Goal: Register for event/course

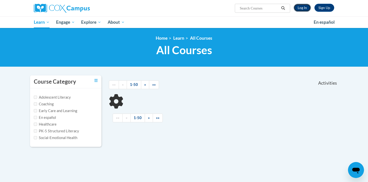
click at [299, 8] on link "Log In" at bounding box center [302, 8] width 17 height 8
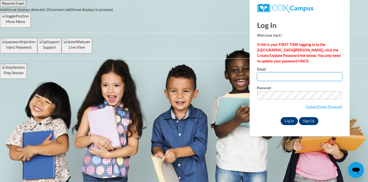
type input "hkroen@ivytech.edu"
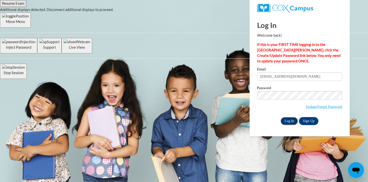
click at [287, 119] on input "Log In" at bounding box center [290, 121] width 18 height 8
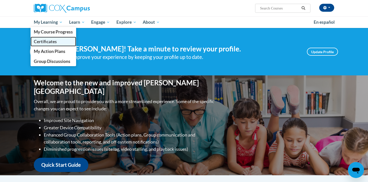
click at [57, 39] on link "Certificates" at bounding box center [54, 42] width 46 height 10
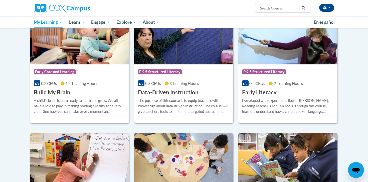
scroll to position [104, 0]
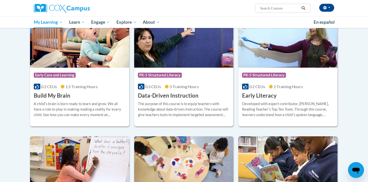
click at [184, 80] on div "Course Category: PK-5 Structured Literacy" at bounding box center [184, 75] width 92 height 11
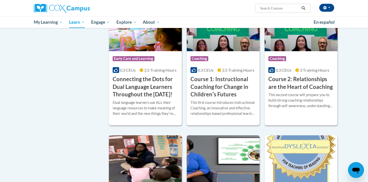
scroll to position [281, 0]
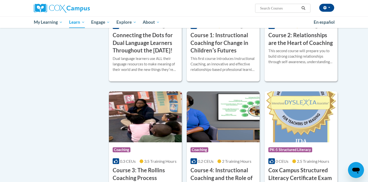
click at [268, 10] on input "Search..." at bounding box center [280, 8] width 40 height 6
type input "K-3"
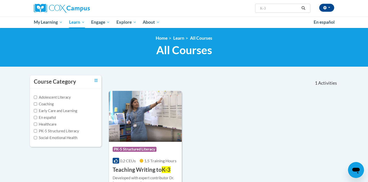
click at [268, 10] on input "K-3" at bounding box center [280, 8] width 40 height 6
type input "K"
type input "a"
type input "Data Driven Instruction K-3"
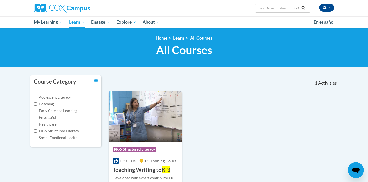
scroll to position [0, 5]
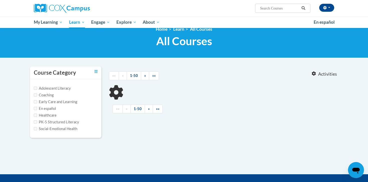
scroll to position [9, 0]
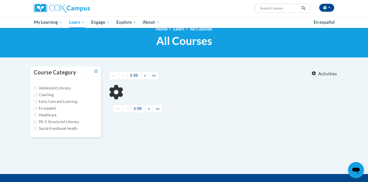
type input "Data Driven Instruction K-3"
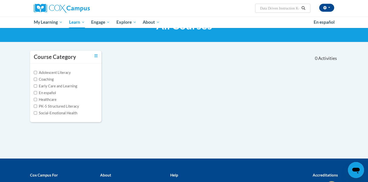
scroll to position [29, 0]
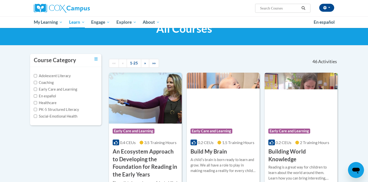
scroll to position [20, 0]
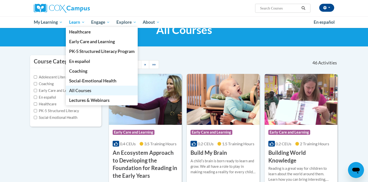
click at [85, 91] on span "All Courses" at bounding box center [80, 90] width 22 height 5
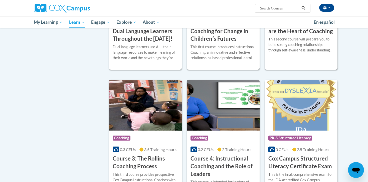
scroll to position [311, 0]
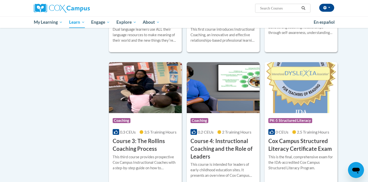
click at [280, 9] on input "Search..." at bounding box center [280, 8] width 40 height 6
type input "Response to Intervention"
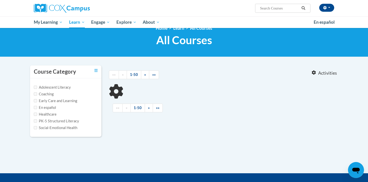
type input "Response to Intervention"
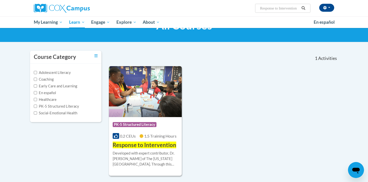
scroll to position [29, 0]
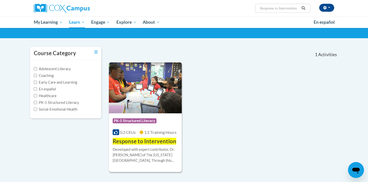
click at [155, 143] on span "Response to Intervention" at bounding box center [145, 141] width 64 height 7
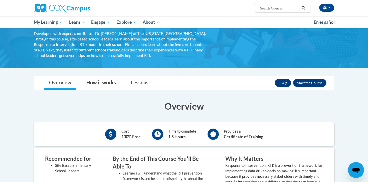
scroll to position [40, 0]
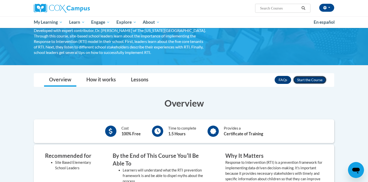
click at [316, 80] on button "Enroll" at bounding box center [309, 80] width 33 height 8
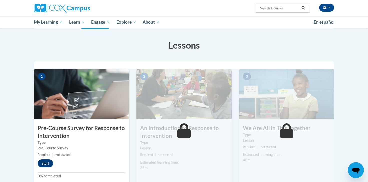
scroll to position [126, 0]
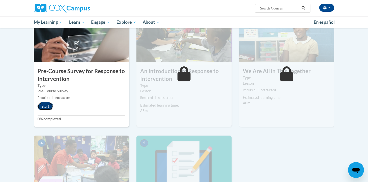
click at [50, 105] on button "Start" at bounding box center [46, 107] width 16 height 8
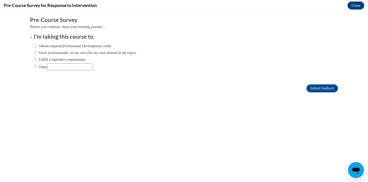
scroll to position [0, 0]
click at [79, 48] on label "Obtain required Professional Development credit." at bounding box center [73, 46] width 78 height 6
click at [37, 48] on input "Obtain required Professional Development credit." at bounding box center [35, 46] width 3 height 6
radio input "true"
click at [315, 88] on input "Submit feedback" at bounding box center [322, 89] width 32 height 8
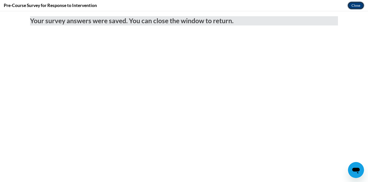
click at [358, 5] on button "Close" at bounding box center [355, 6] width 17 height 8
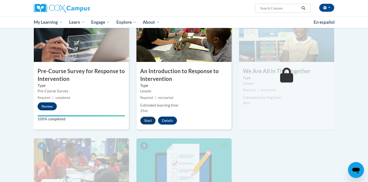
click at [146, 120] on button "Start" at bounding box center [148, 121] width 16 height 8
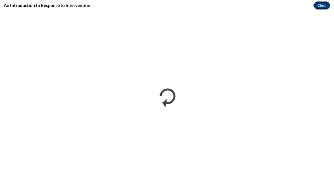
click at [324, 5] on button "Close" at bounding box center [322, 6] width 17 height 8
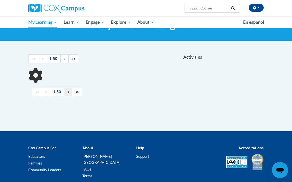
scroll to position [27, 0]
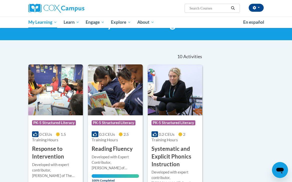
click at [70, 121] on span "PK-5 Structured Literacy" at bounding box center [54, 123] width 44 height 5
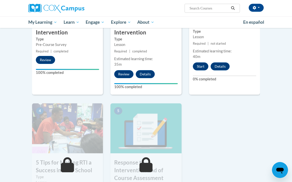
scroll to position [170, 0]
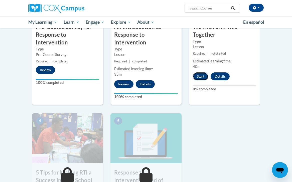
click at [196, 75] on button "Start" at bounding box center [201, 77] width 16 height 8
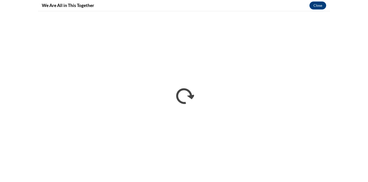
scroll to position [0, 0]
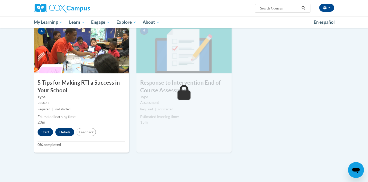
scroll to position [253, 0]
click at [44, 136] on button "Start" at bounding box center [46, 133] width 16 height 8
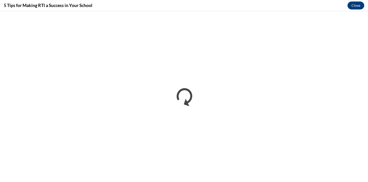
scroll to position [0, 0]
click at [351, 7] on button "Close" at bounding box center [355, 6] width 17 height 8
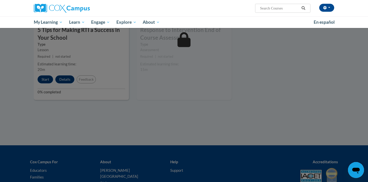
scroll to position [291, 0]
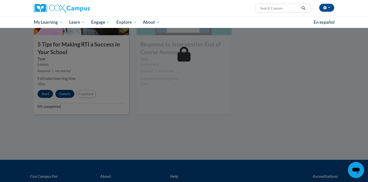
click at [74, 92] on div at bounding box center [184, 91] width 368 height 182
click at [51, 88] on div at bounding box center [184, 91] width 368 height 182
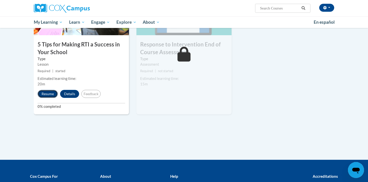
click at [48, 94] on button "Resume" at bounding box center [48, 94] width 20 height 8
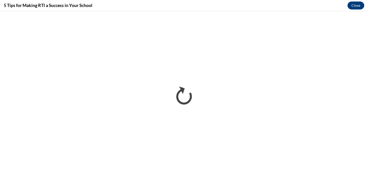
scroll to position [0, 0]
